Goal: Complete application form

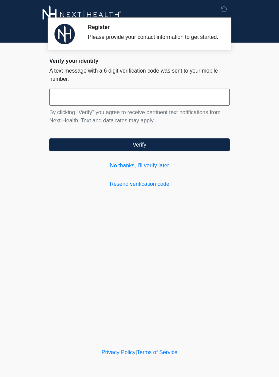
click at [98, 101] on input "text" at bounding box center [139, 97] width 180 height 17
type input "******"
click at [139, 151] on button "Verify" at bounding box center [139, 144] width 180 height 13
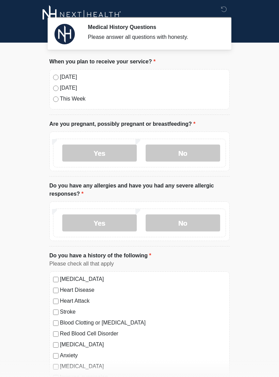
click at [184, 154] on label "No" at bounding box center [183, 152] width 75 height 17
click at [181, 226] on label "No" at bounding box center [183, 222] width 75 height 17
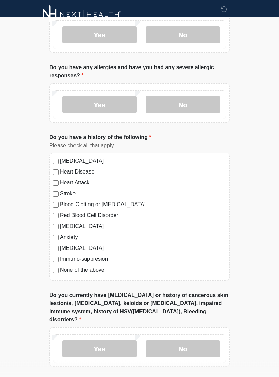
scroll to position [117, 0]
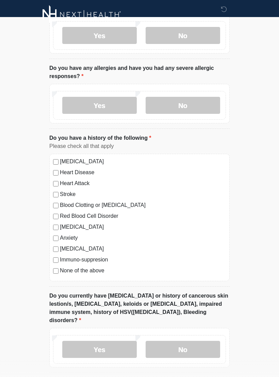
click at [183, 342] on label "No" at bounding box center [183, 348] width 75 height 17
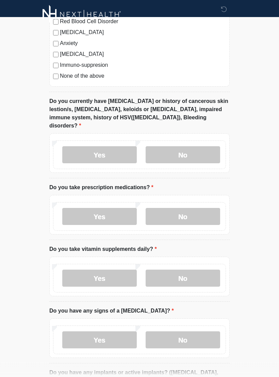
scroll to position [320, 0]
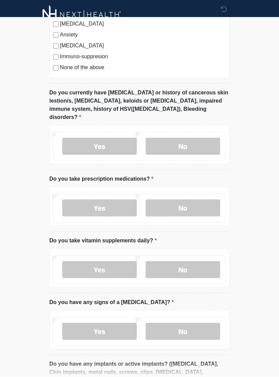
click at [190, 199] on label "No" at bounding box center [183, 207] width 75 height 17
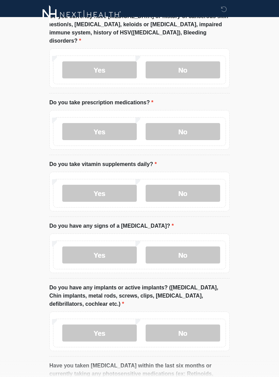
scroll to position [396, 0]
click at [188, 185] on label "No" at bounding box center [183, 193] width 75 height 17
click at [190, 246] on label "No" at bounding box center [183, 254] width 75 height 17
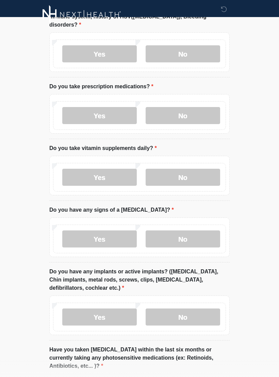
scroll to position [489, 0]
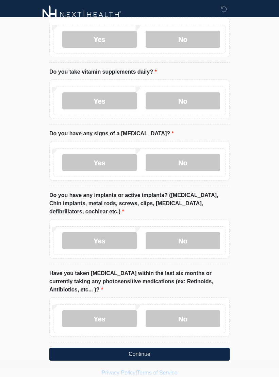
click at [99, 233] on label "Yes" at bounding box center [99, 240] width 75 height 17
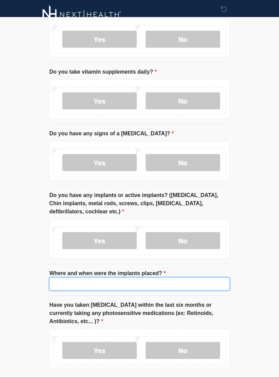
click at [115, 277] on input "Where and when were the implants placed?" at bounding box center [139, 283] width 180 height 13
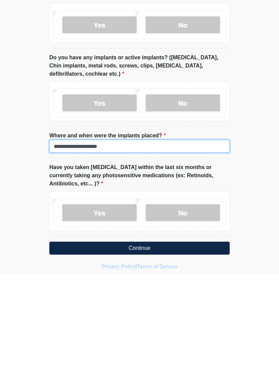
type input "**********"
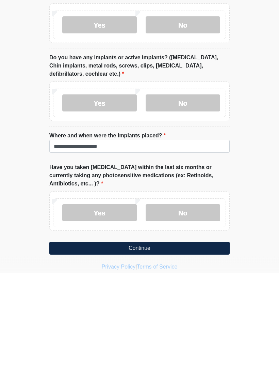
click at [188, 308] on label "No" at bounding box center [183, 316] width 75 height 17
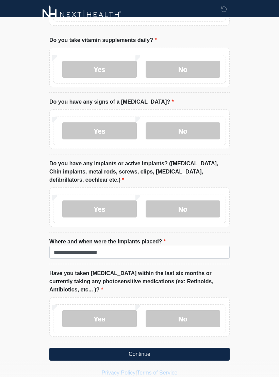
click at [147, 347] on button "Continue" at bounding box center [139, 353] width 180 height 13
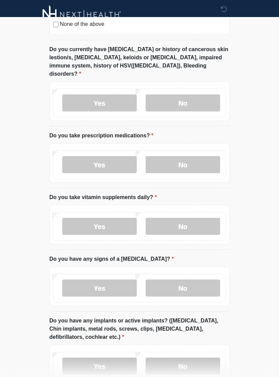
scroll to position [0, 0]
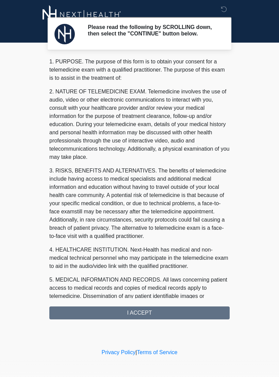
click at [141, 316] on div "1. PURPOSE. The purpose of this form is to obtain your consent for a telemedici…" at bounding box center [139, 188] width 180 height 261
click at [142, 313] on div "1. PURPOSE. The purpose of this form is to obtain your consent for a telemedici…" at bounding box center [139, 188] width 180 height 261
click at [138, 315] on div "1. PURPOSE. The purpose of this form is to obtain your consent for a telemedici…" at bounding box center [139, 188] width 180 height 261
click at [141, 315] on div "1. PURPOSE. The purpose of this form is to obtain your consent for a telemedici…" at bounding box center [139, 188] width 180 height 261
click at [159, 316] on div "1. PURPOSE. The purpose of this form is to obtain your consent for a telemedici…" at bounding box center [139, 188] width 180 height 261
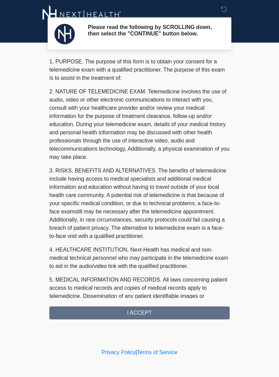
click at [118, 317] on div "1. PURPOSE. The purpose of this form is to obtain your consent for a telemedici…" at bounding box center [139, 188] width 180 height 261
click at [122, 316] on div "1. PURPOSE. The purpose of this form is to obtain your consent for a telemedici…" at bounding box center [139, 188] width 180 height 261
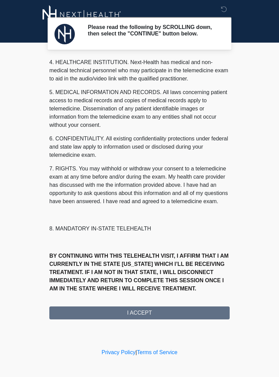
scroll to position [195, 0]
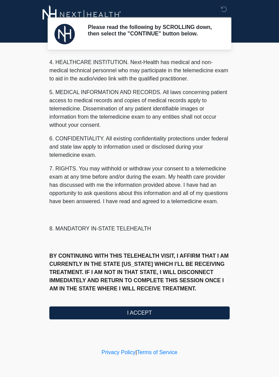
click at [143, 316] on button "I ACCEPT" at bounding box center [139, 312] width 180 height 13
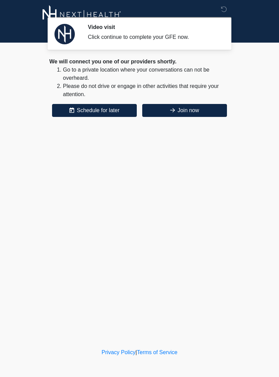
click at [201, 112] on button "Join now" at bounding box center [184, 110] width 85 height 13
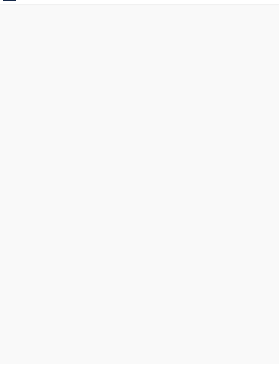
scroll to position [2, 0]
